Goal: Task Accomplishment & Management: Complete application form

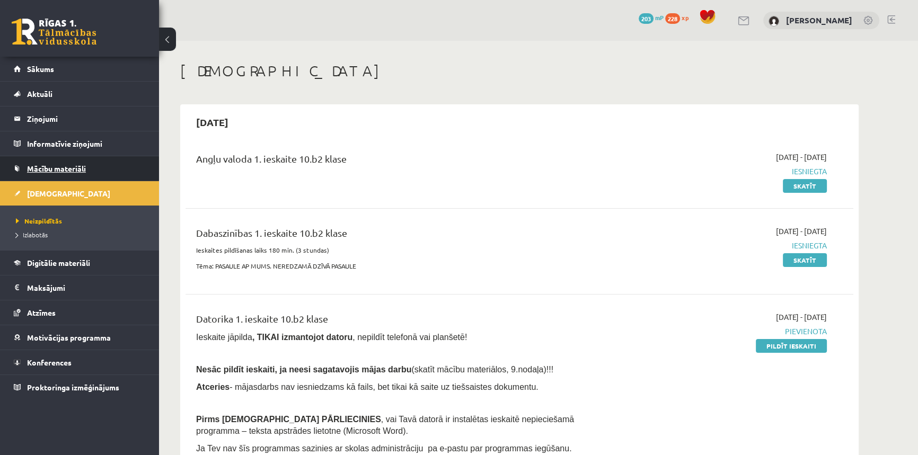
click at [52, 169] on span "Mācību materiāli" at bounding box center [56, 169] width 59 height 10
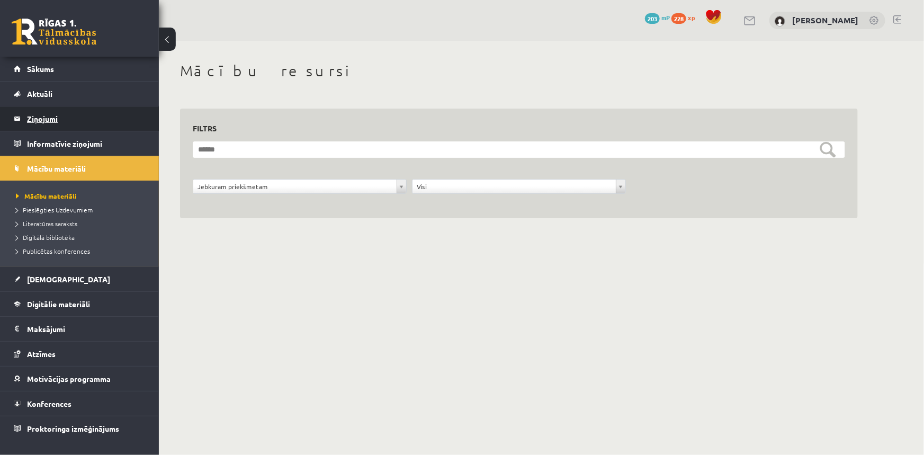
click at [42, 111] on legend "Ziņojumi 1" at bounding box center [86, 118] width 119 height 24
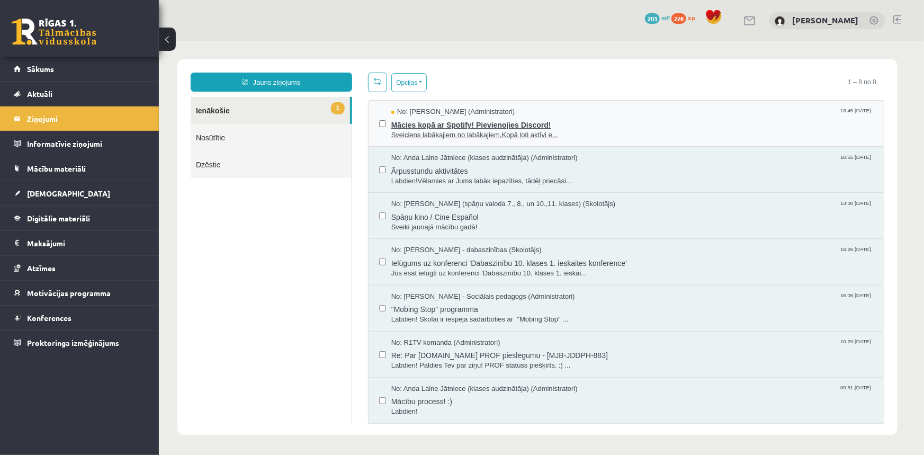
click at [476, 127] on span "Mācies kopā ar Spotify! Pievienojies Discord!" at bounding box center [632, 123] width 482 height 13
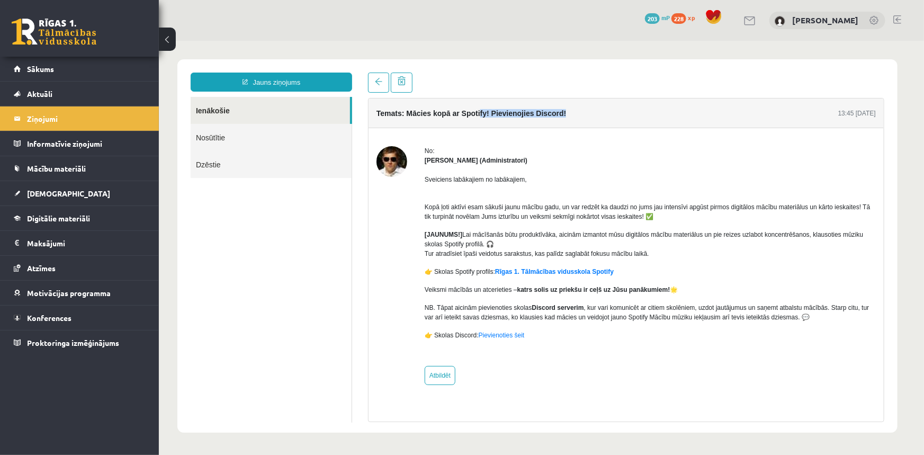
drag, startPoint x: 478, startPoint y: 113, endPoint x: 598, endPoint y: 124, distance: 120.2
click at [598, 124] on div "Temats: Mācies kopā ar Spotify! Pievienojies Discord! 13:45 12/09/2025" at bounding box center [625, 113] width 515 height 30
click at [388, 166] on img at bounding box center [391, 161] width 31 height 31
click at [454, 160] on strong "Ivo Čapiņš (Administratori)" at bounding box center [475, 159] width 103 height 7
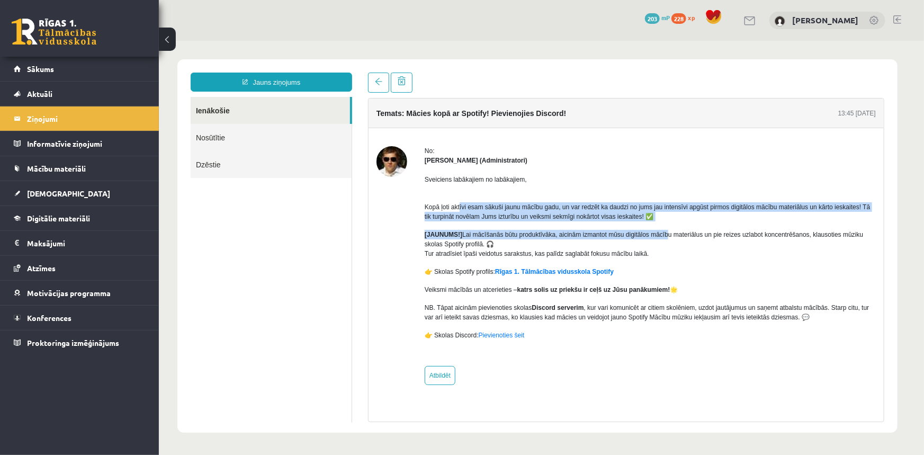
drag, startPoint x: 458, startPoint y: 206, endPoint x: 663, endPoint y: 221, distance: 205.6
click at [663, 221] on div "Sveiciens labākajiem no labākajiem, Kopā ļoti aktīvi esam sākuši jaunu mācību g…" at bounding box center [649, 261] width 451 height 193
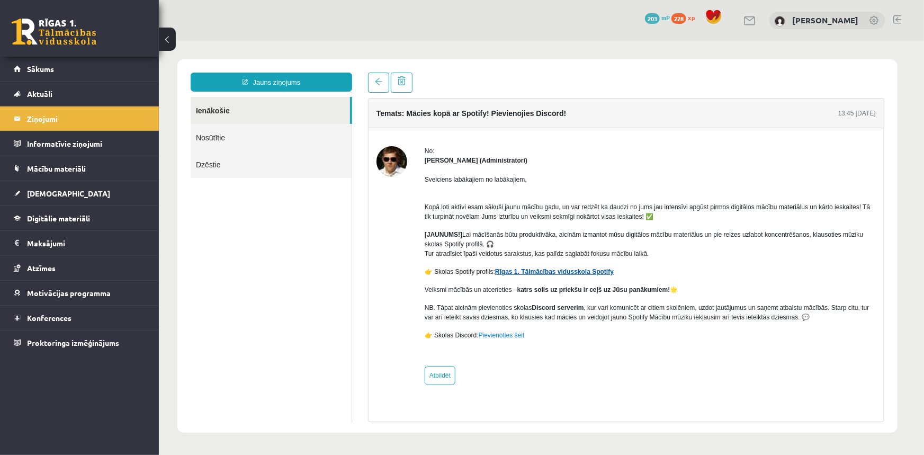
click at [533, 271] on link "Rīgas 1. Tālmācības vidusskola Spotify" at bounding box center [554, 271] width 119 height 7
click at [42, 139] on legend "Informatīvie ziņojumi 0" at bounding box center [86, 143] width 119 height 24
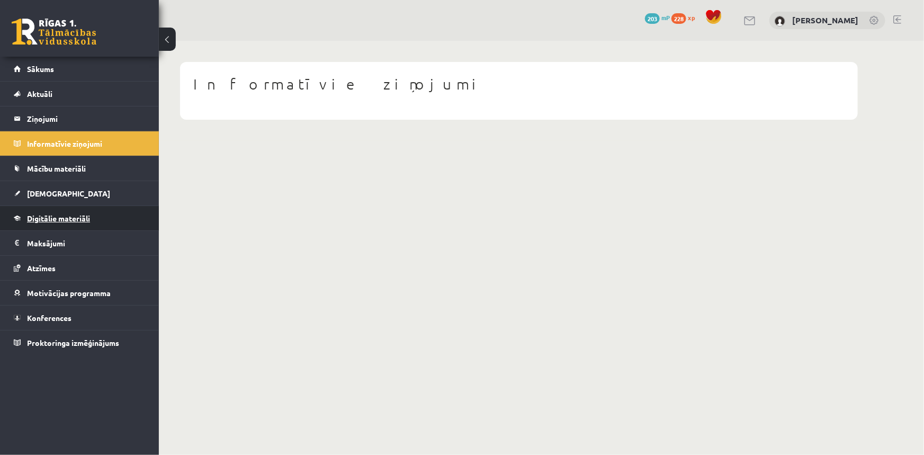
click at [57, 206] on link "Digitālie materiāli" at bounding box center [80, 218] width 132 height 24
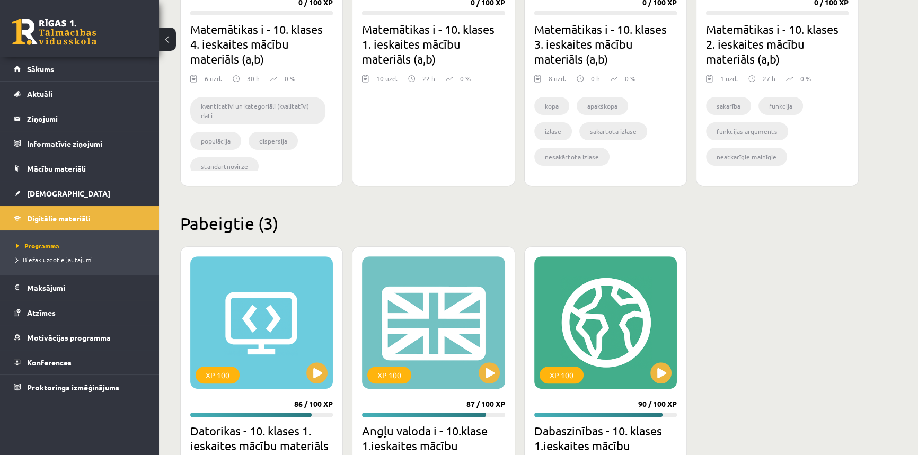
scroll to position [611, 0]
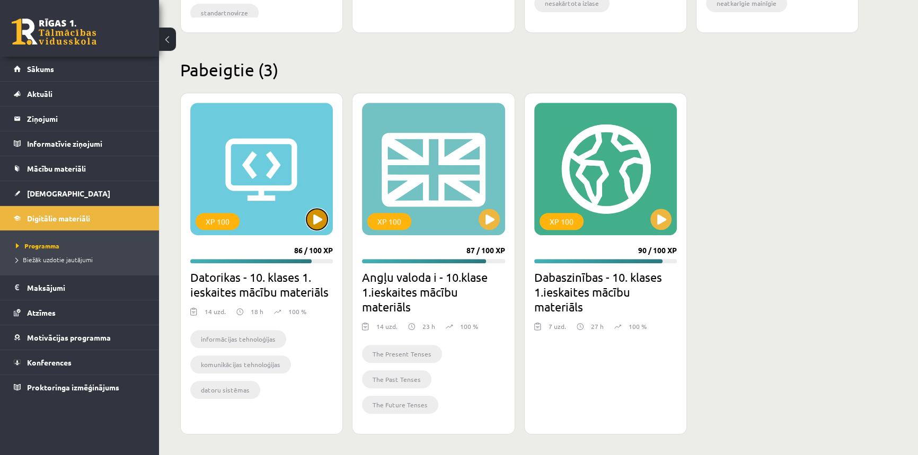
click at [317, 223] on button at bounding box center [316, 219] width 21 height 21
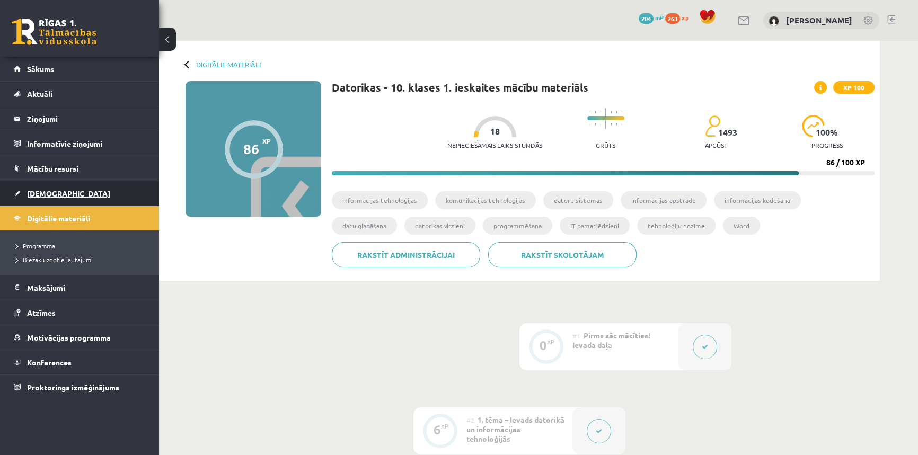
click at [31, 192] on span "[DEMOGRAPHIC_DATA]" at bounding box center [68, 194] width 83 height 10
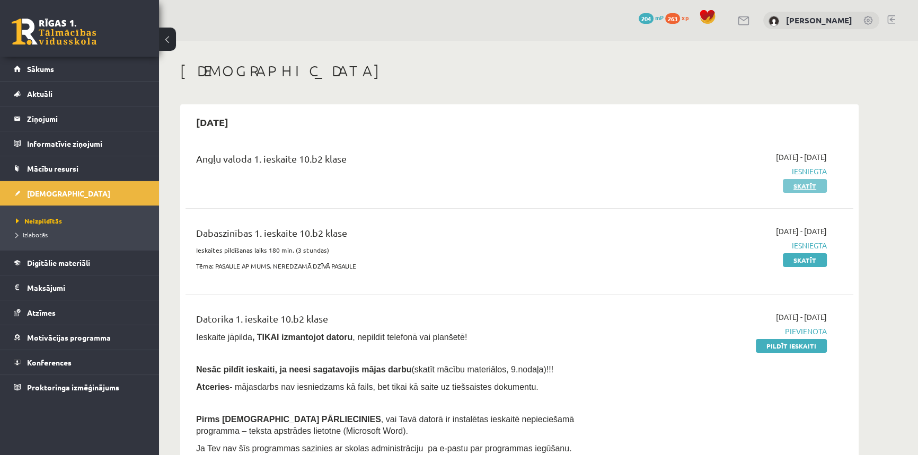
click at [805, 189] on link "Skatīt" at bounding box center [804, 186] width 44 height 14
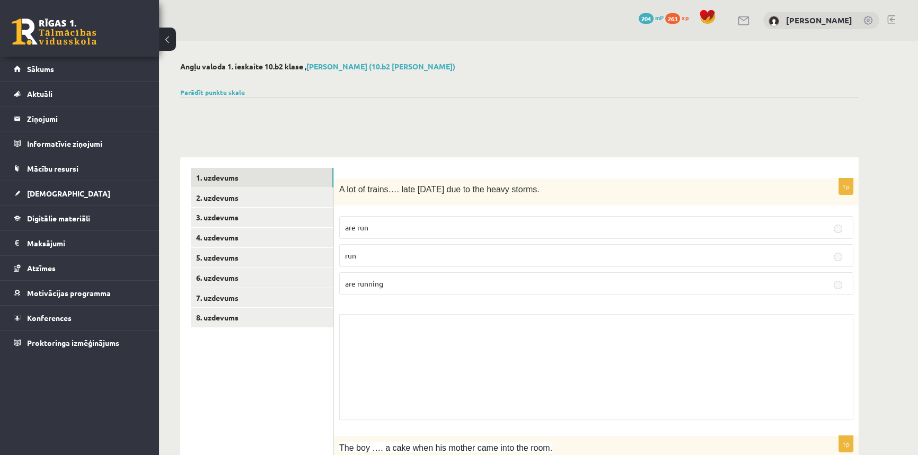
click at [351, 225] on span "are run" at bounding box center [356, 227] width 23 height 10
drag, startPoint x: 351, startPoint y: 225, endPoint x: 500, endPoint y: 279, distance: 157.7
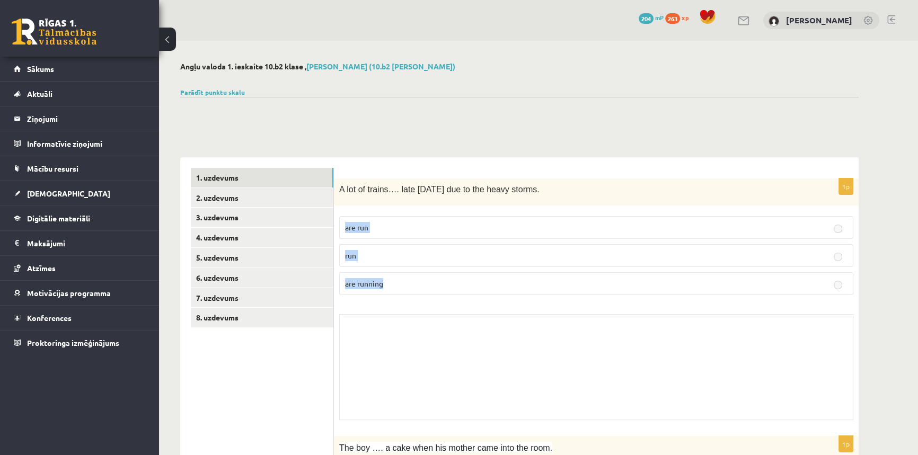
click at [581, 285] on fieldset "are run run are running" at bounding box center [596, 254] width 514 height 87
click at [470, 264] on label "run" at bounding box center [596, 255] width 514 height 23
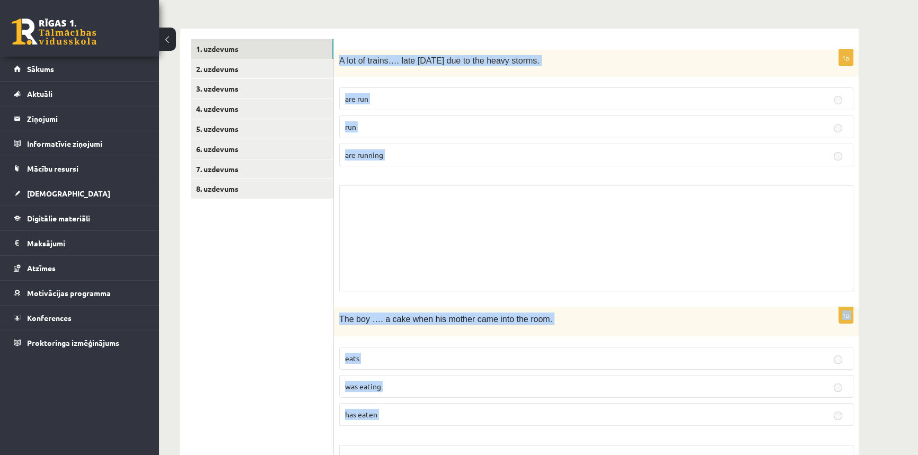
drag, startPoint x: 337, startPoint y: 186, endPoint x: 642, endPoint y: 456, distance: 406.5
click at [642, 326] on html "0 Dāvanas 204 mP 263 xp [PERSON_NAME] Sākums Aktuāli Kā mācīties [PERSON_NAME] …" at bounding box center [459, 98] width 918 height 455
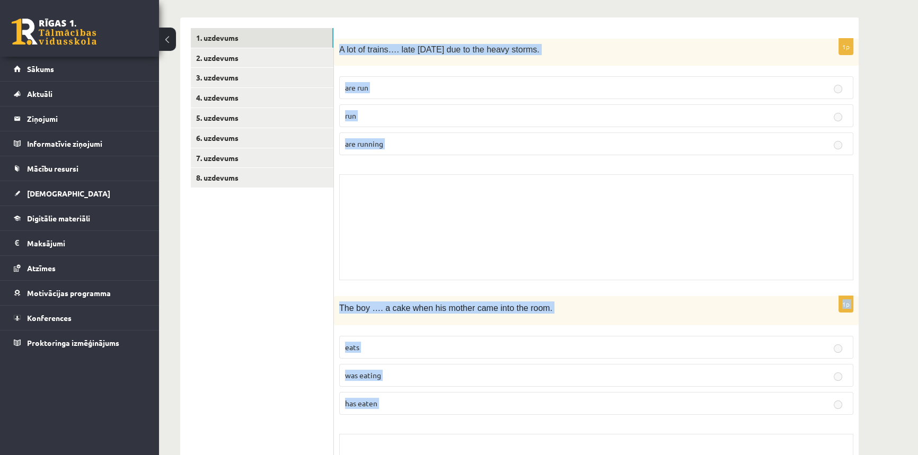
click at [597, 306] on p "The boy …. a cake when his mother came into the room." at bounding box center [569, 307] width 461 height 12
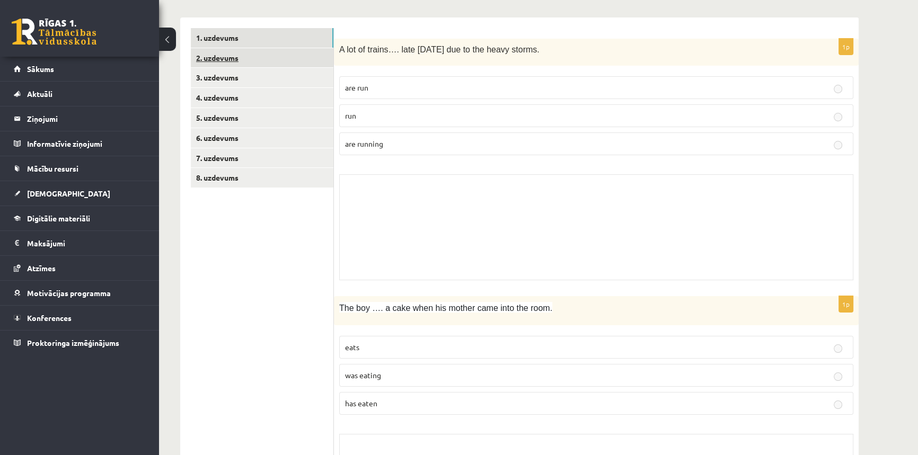
click at [206, 58] on link "2. uzdevums" at bounding box center [262, 58] width 143 height 20
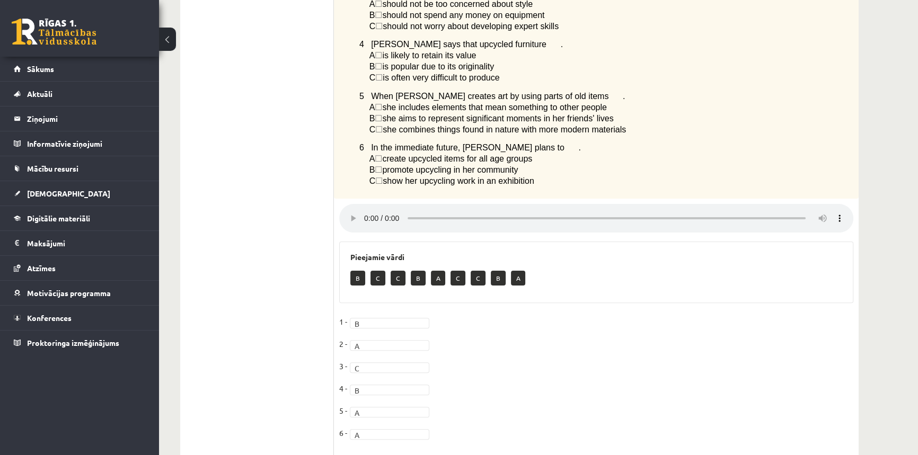
scroll to position [353, 0]
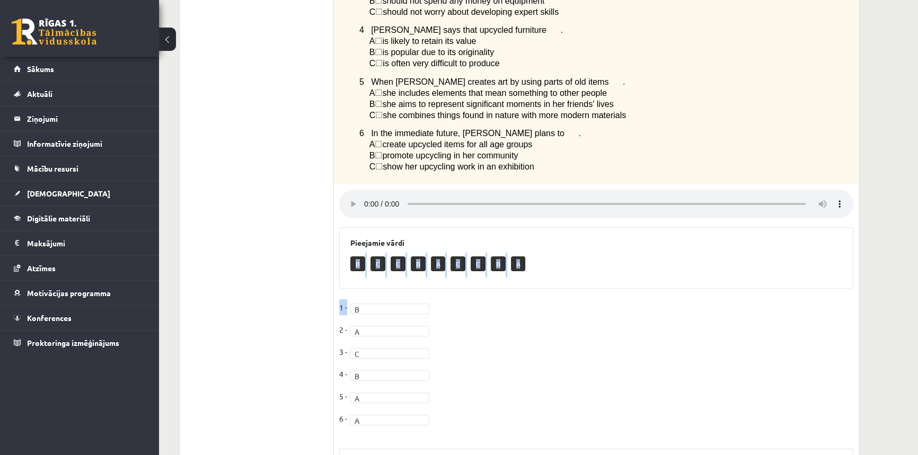
drag, startPoint x: 357, startPoint y: 264, endPoint x: 361, endPoint y: 314, distance: 49.9
click at [361, 314] on div "6p Listen to a radio interview with a girl called [PERSON_NAME] who has a hobby…" at bounding box center [596, 193] width 524 height 734
click at [621, 342] on fieldset "1 - B * 2 - A * 3 - C * 4 - B * 5 - A * 6 - A *" at bounding box center [596, 365] width 514 height 133
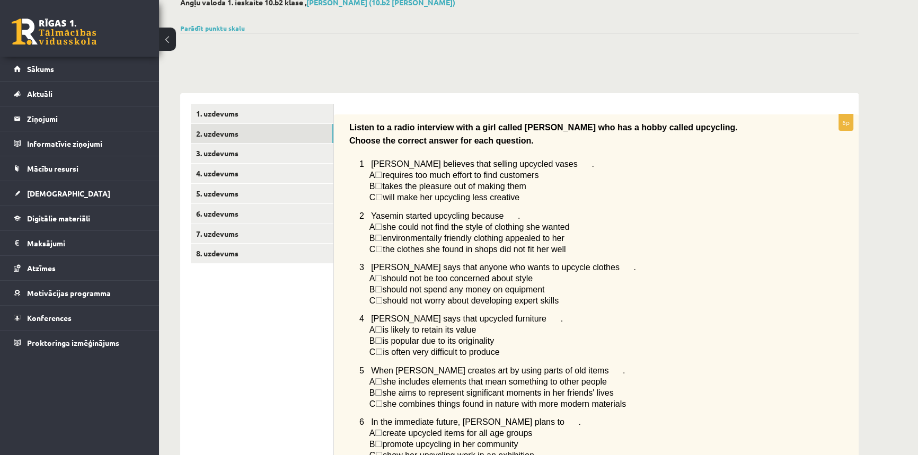
scroll to position [64, 0]
click at [233, 156] on link "3. uzdevums" at bounding box center [262, 154] width 143 height 20
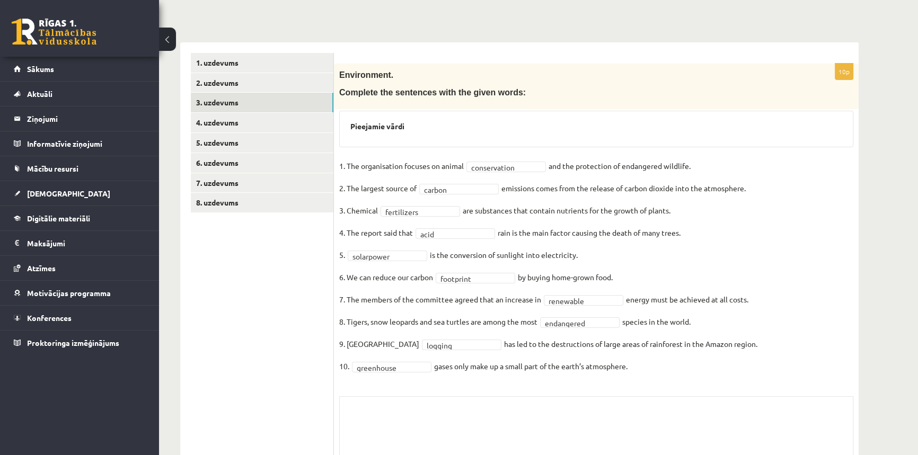
scroll to position [199, 0]
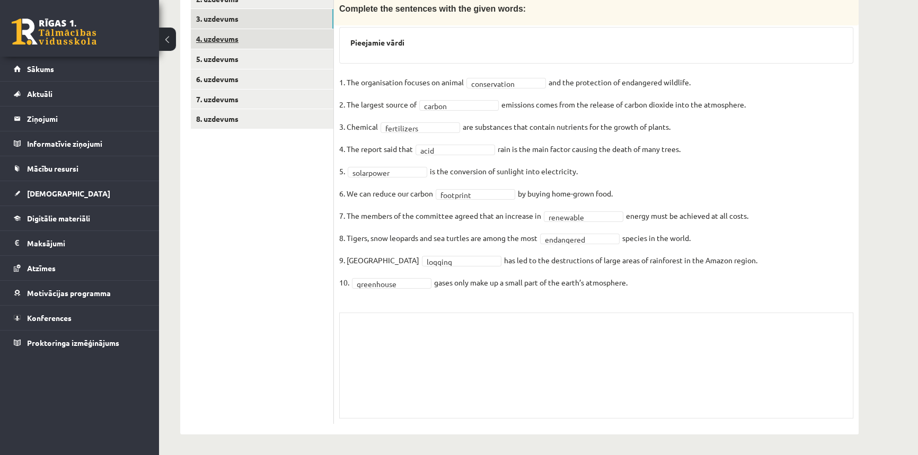
click at [270, 42] on link "4. uzdevums" at bounding box center [262, 39] width 143 height 20
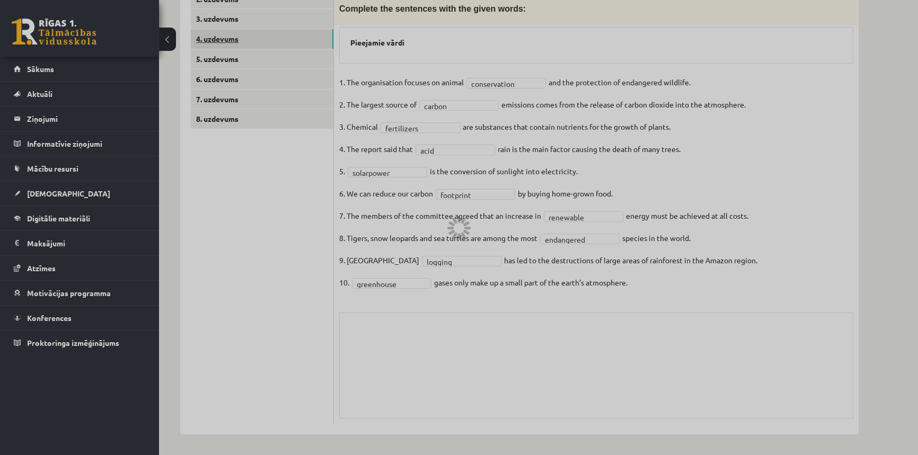
scroll to position [101, 0]
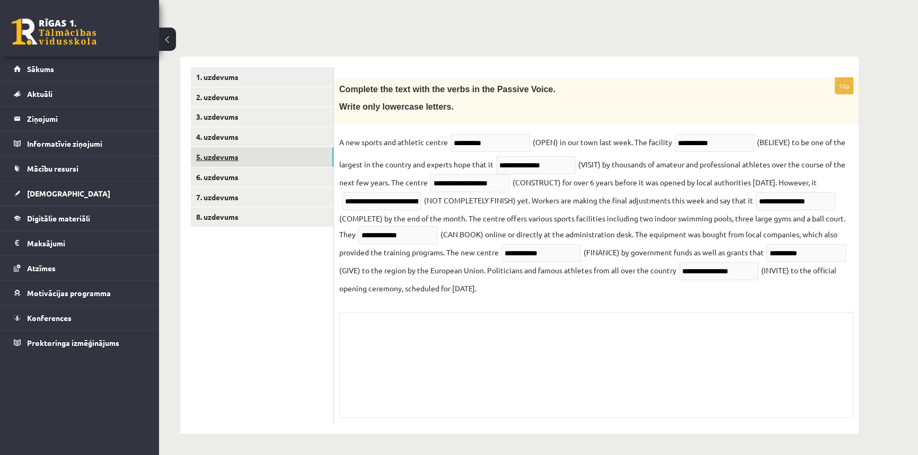
click at [230, 154] on link "5. uzdevums" at bounding box center [262, 157] width 143 height 20
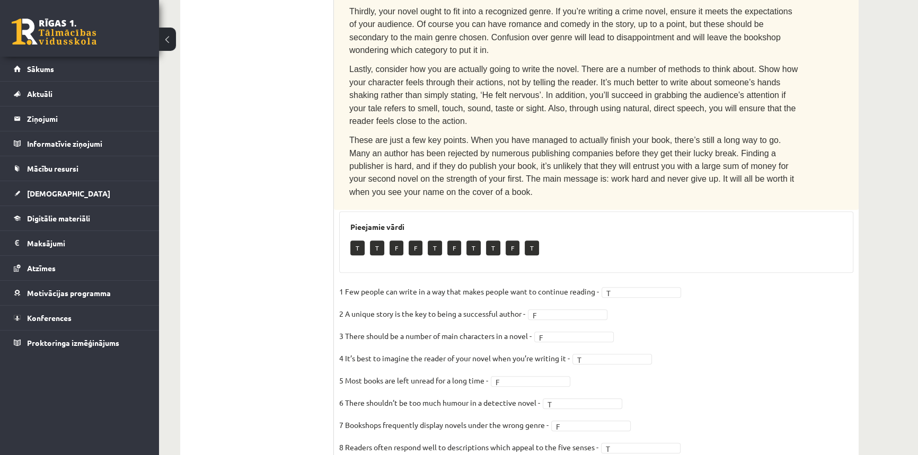
scroll to position [450, 0]
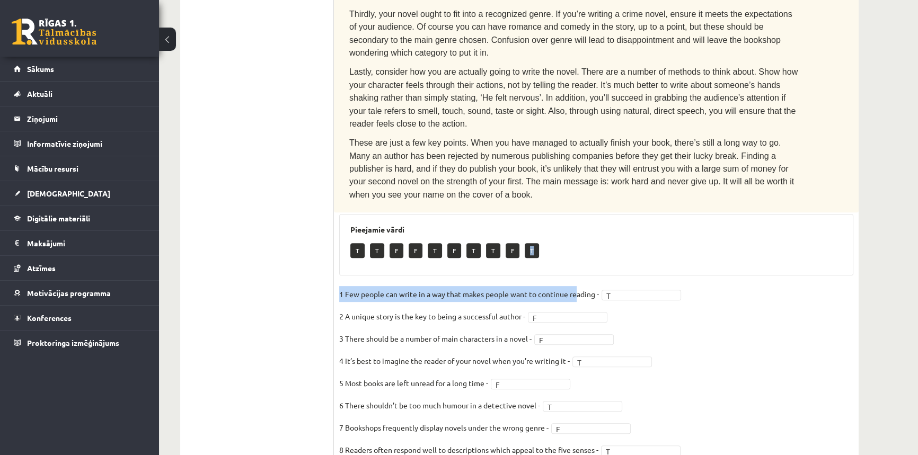
drag, startPoint x: 522, startPoint y: 185, endPoint x: 575, endPoint y: 219, distance: 62.7
click at [575, 219] on div "10p Read the text. Are the sentences true (T) or false (F)? How to write a best…" at bounding box center [596, 182] width 524 height 907
click at [586, 239] on div "T T F F T F T T F T" at bounding box center [596, 251] width 492 height 25
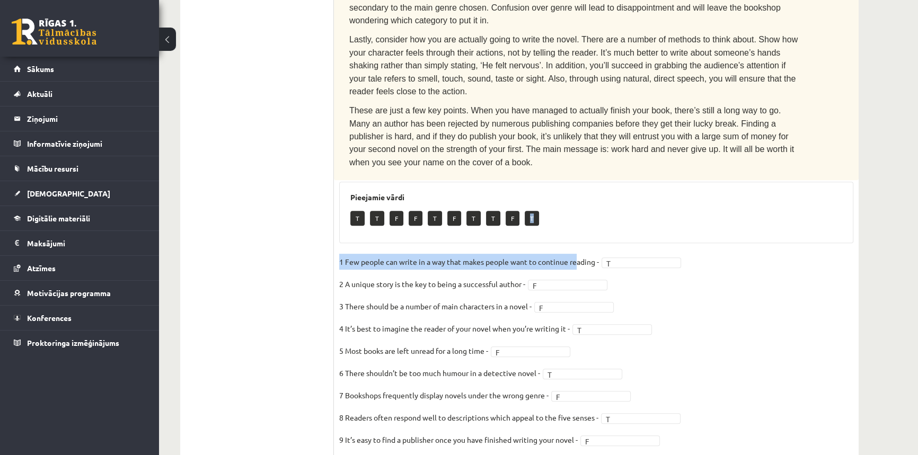
scroll to position [498, 0]
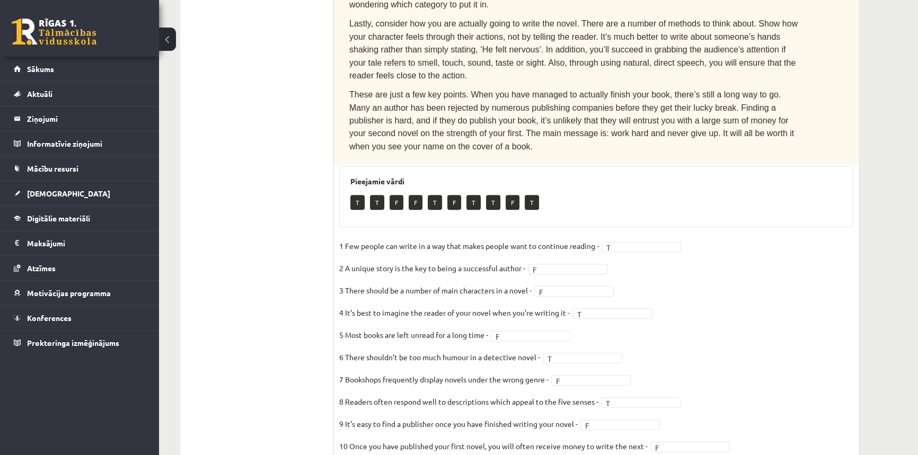
click at [353, 166] on div "Pieejamie vārdi T T F F T F T T F T" at bounding box center [596, 196] width 514 height 61
click at [35, 42] on link at bounding box center [54, 32] width 85 height 26
